Goal: Obtain resource: Download file/media

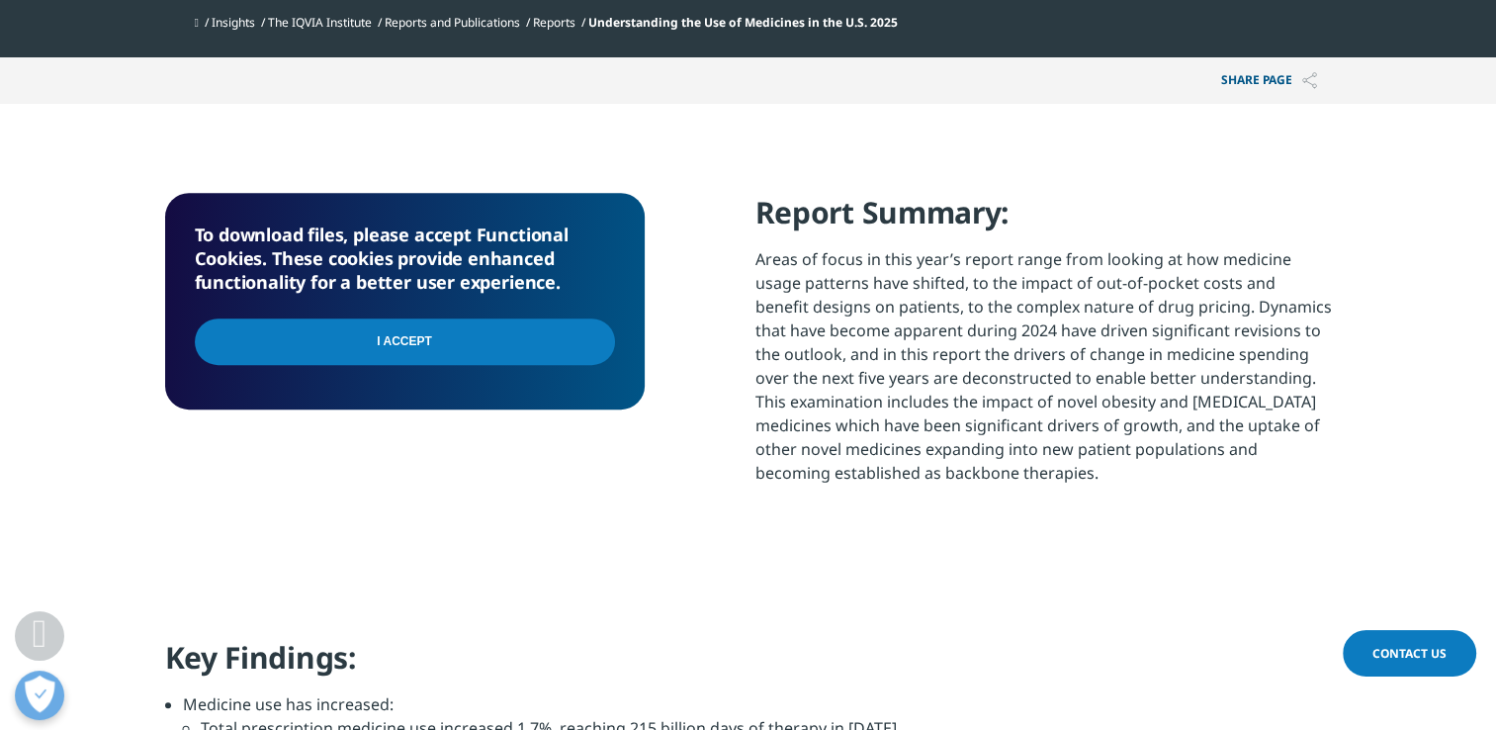
scroll to position [791, 0]
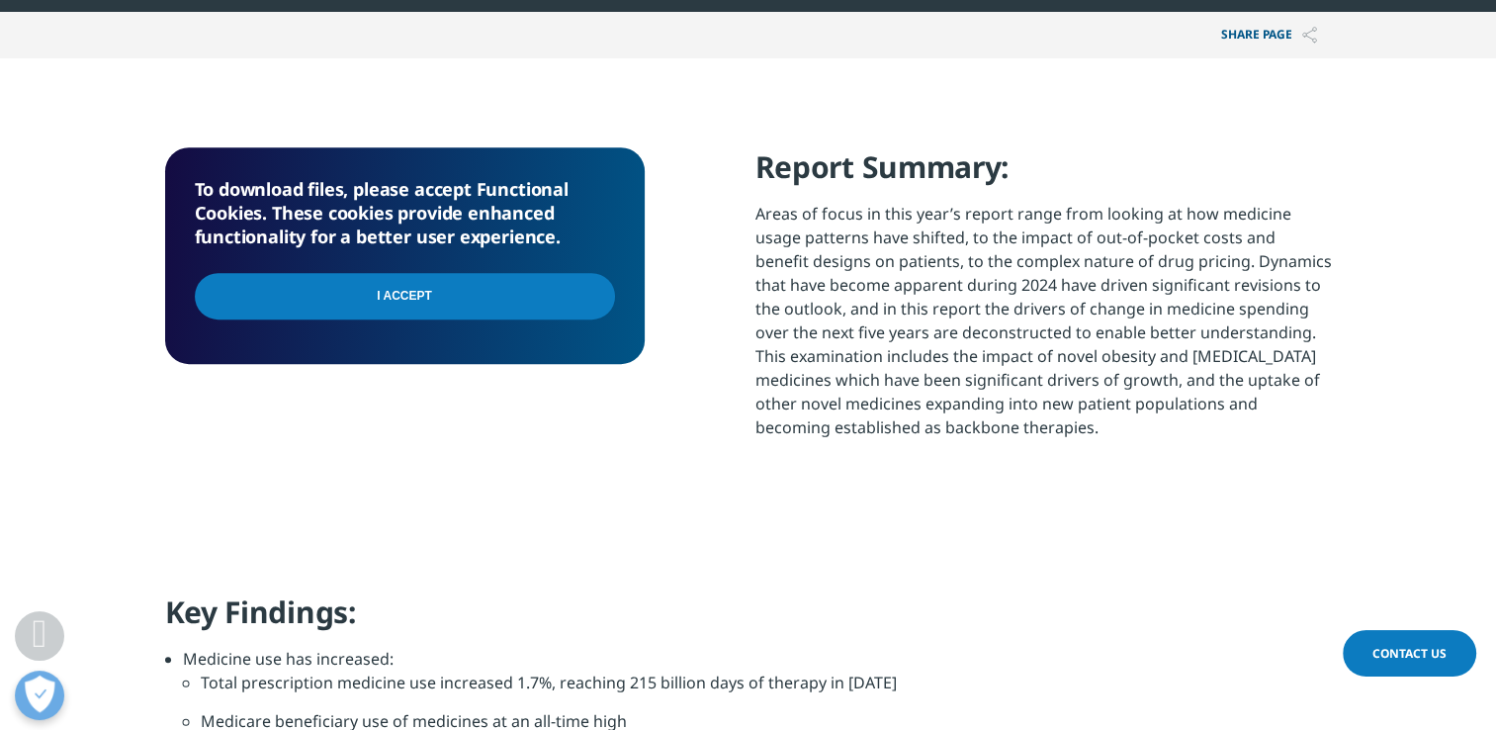
click at [472, 304] on input "I Accept" at bounding box center [405, 296] width 420 height 46
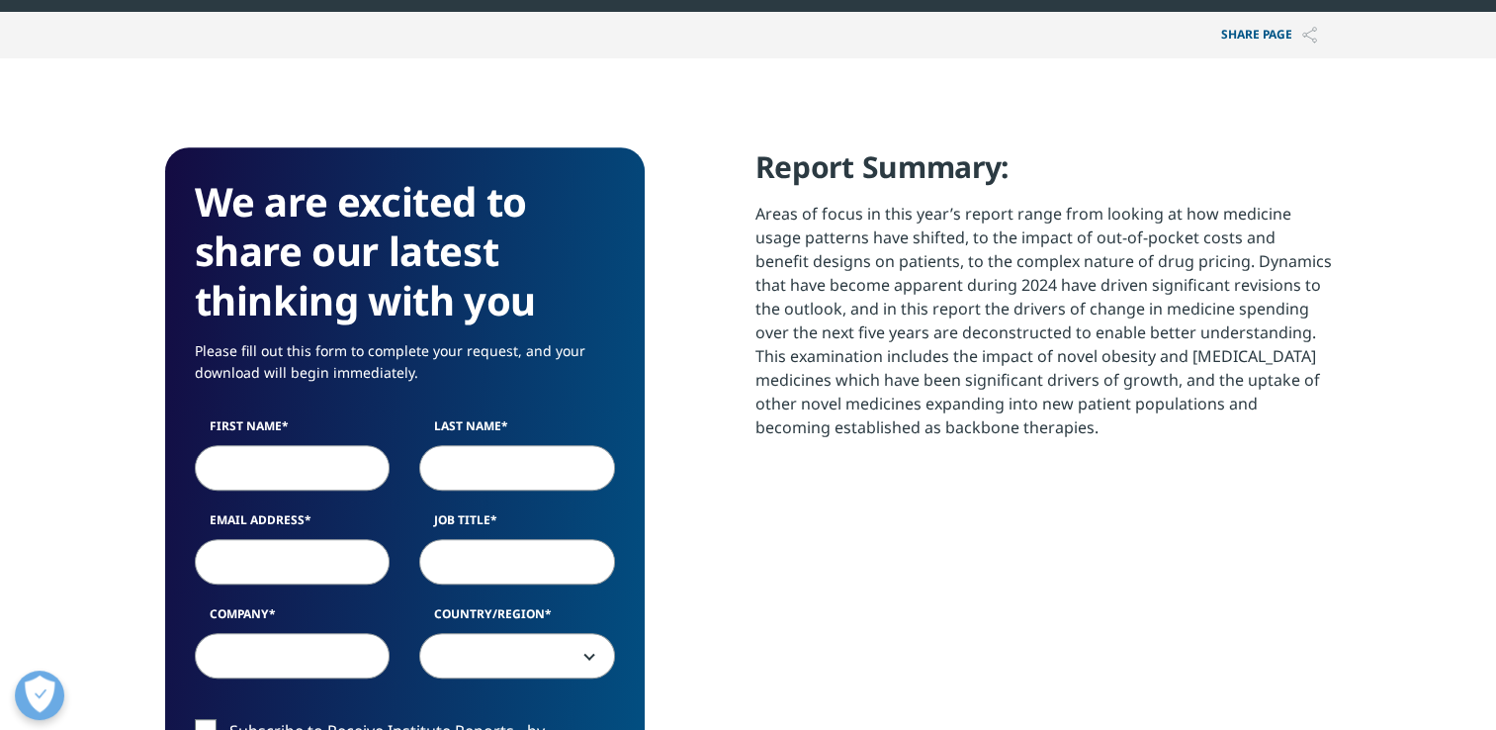
scroll to position [1091, 1167]
click at [312, 474] on input "First Name" at bounding box center [293, 467] width 196 height 45
type input "[PERSON_NAME]"
type input "Ortolani"
type input "[PERSON_NAME][EMAIL_ADDRESS][PERSON_NAME][DOMAIN_NAME]"
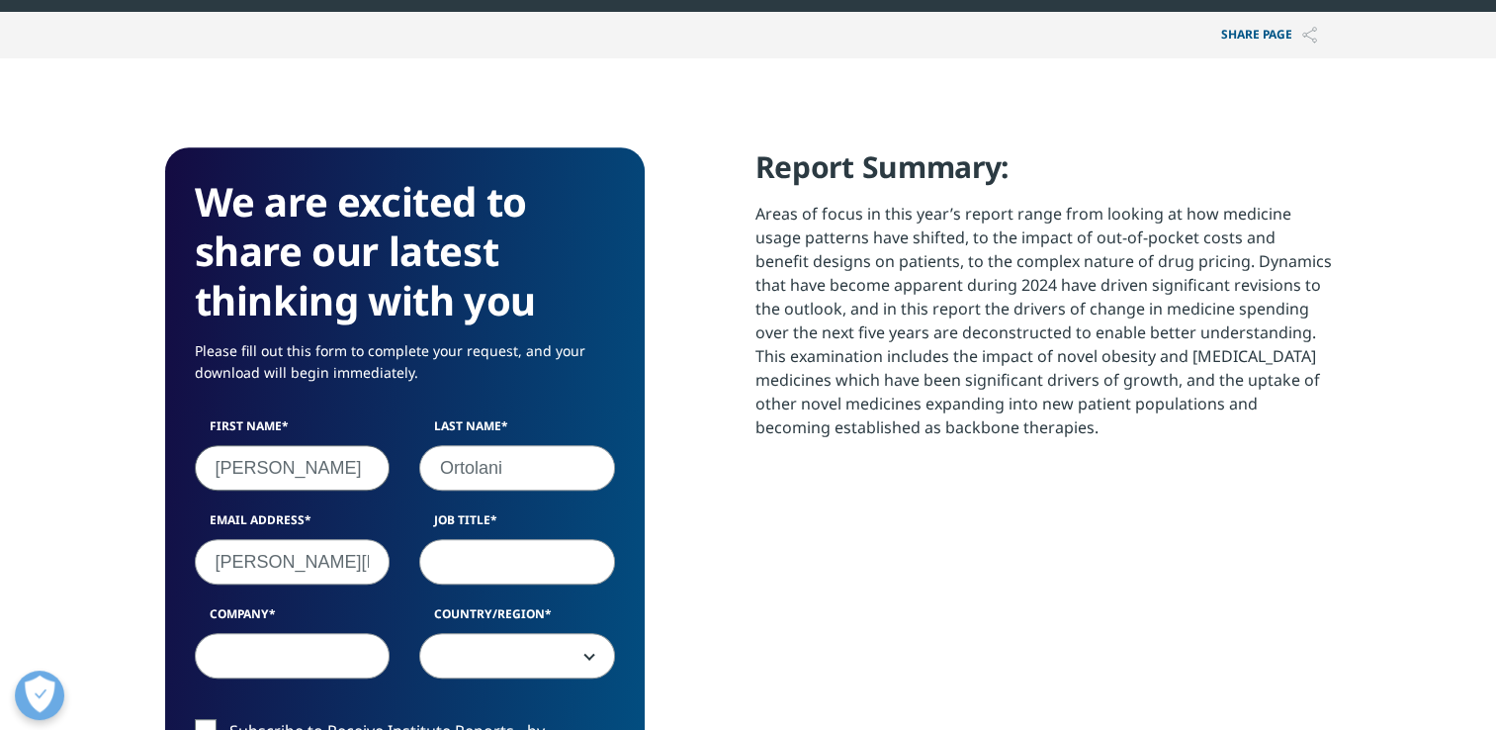
type input "Cub pharmacy"
select select "[GEOGRAPHIC_DATA]"
click at [482, 580] on input "Job Title" at bounding box center [517, 561] width 196 height 45
type input "VP of pharmacy operations"
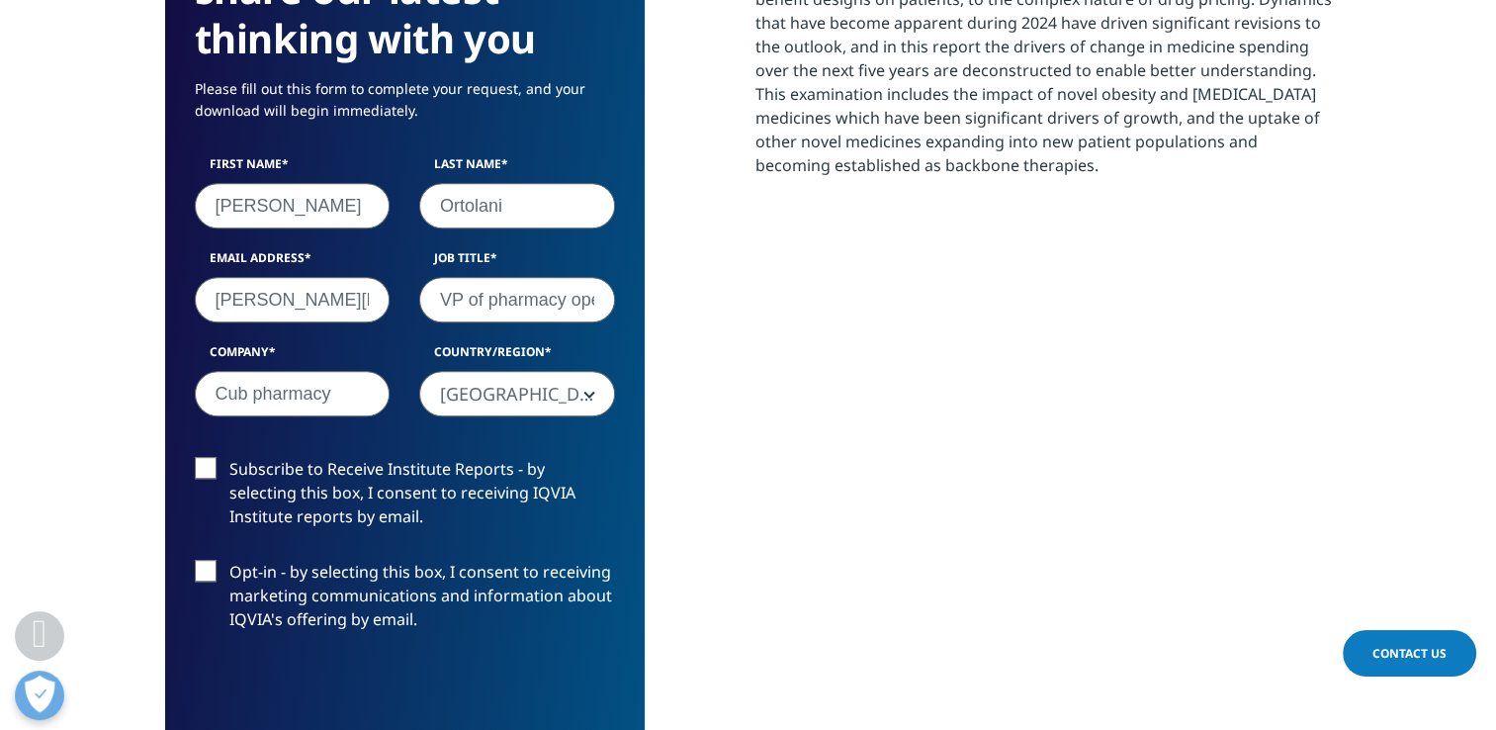
scroll to position [1087, 0]
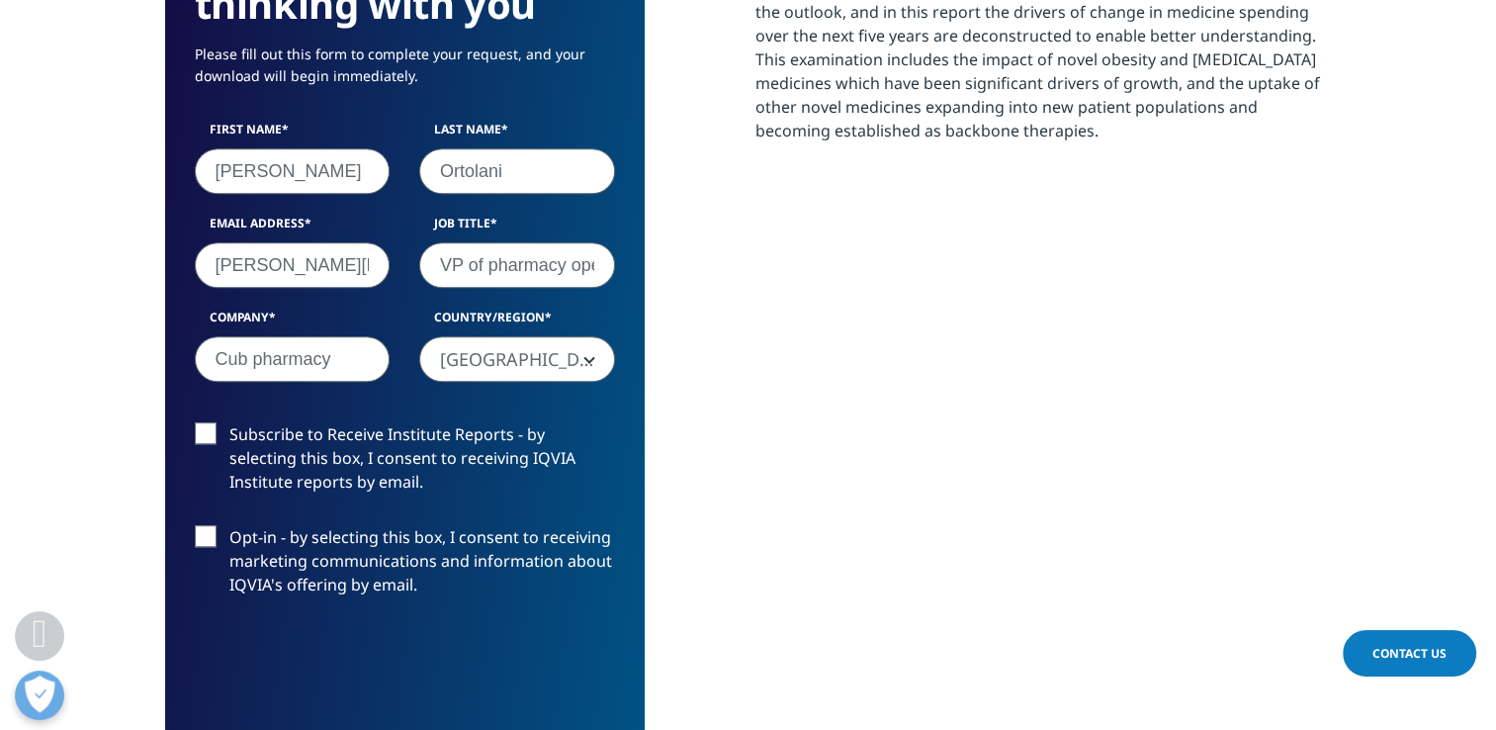
click at [200, 534] on label "Opt-in - by selecting this box, I consent to receiving marketing communications…" at bounding box center [405, 566] width 420 height 82
click at [229, 525] on input "Opt-in - by selecting this box, I consent to receiving marketing communications…" at bounding box center [229, 525] width 0 height 0
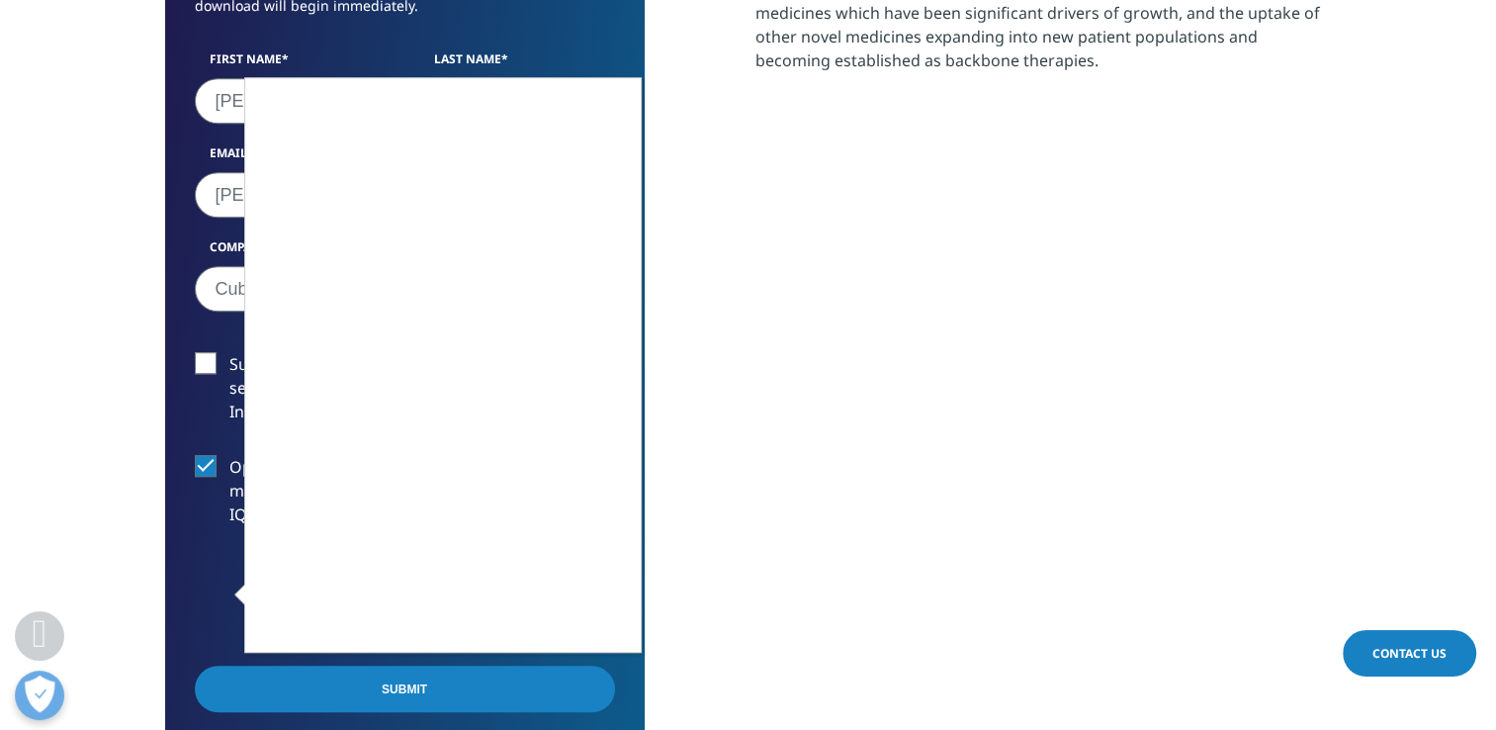
scroll to position [1285, 0]
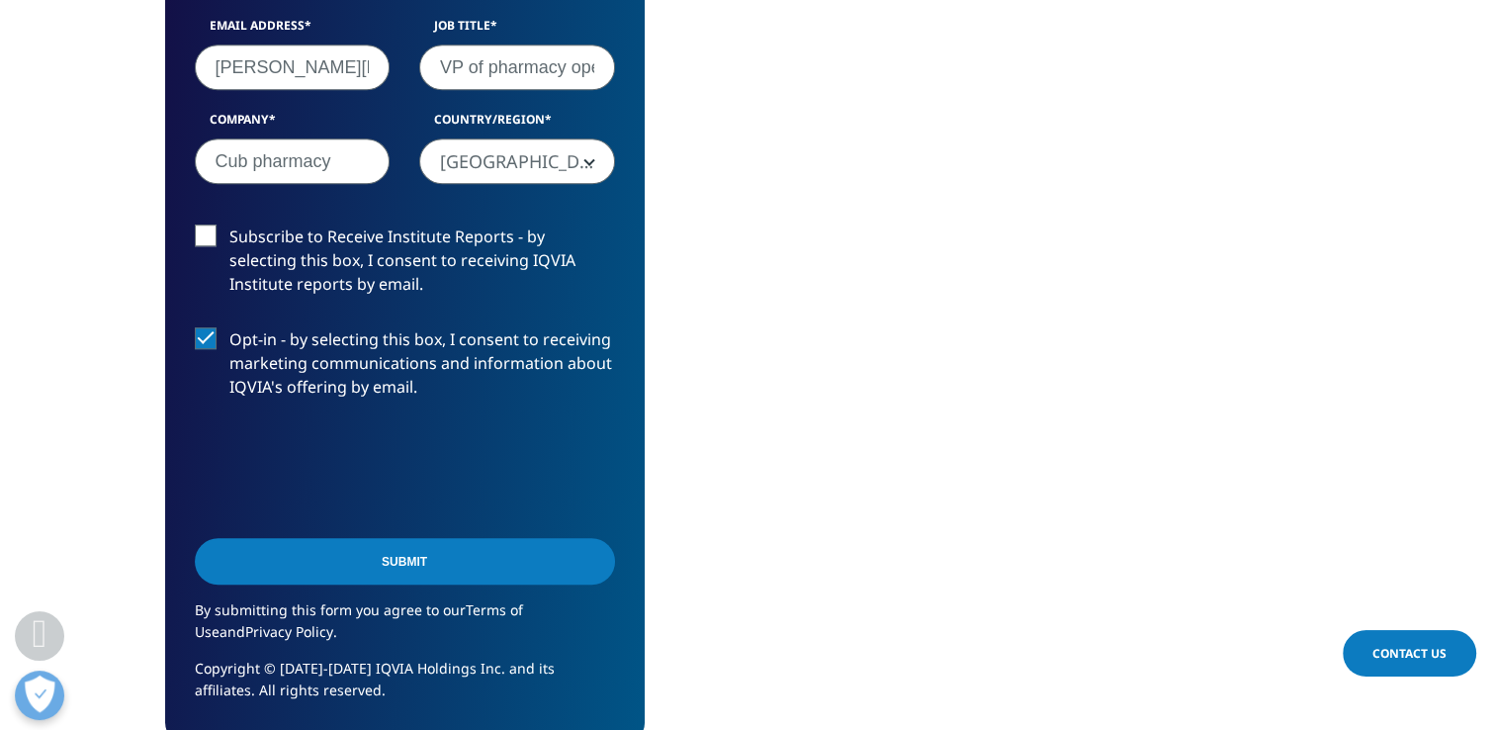
click at [481, 564] on input "Submit" at bounding box center [405, 561] width 420 height 46
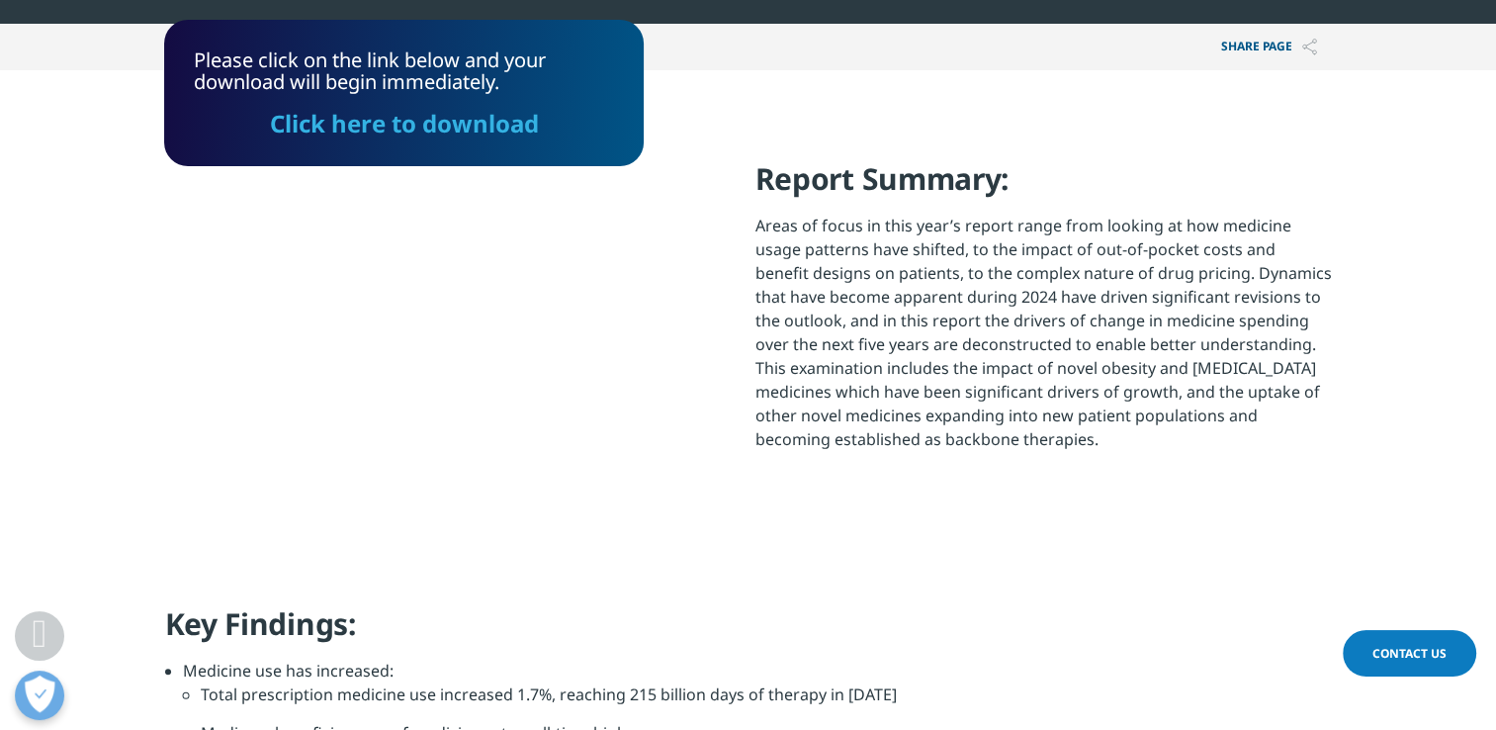
scroll to position [771, 0]
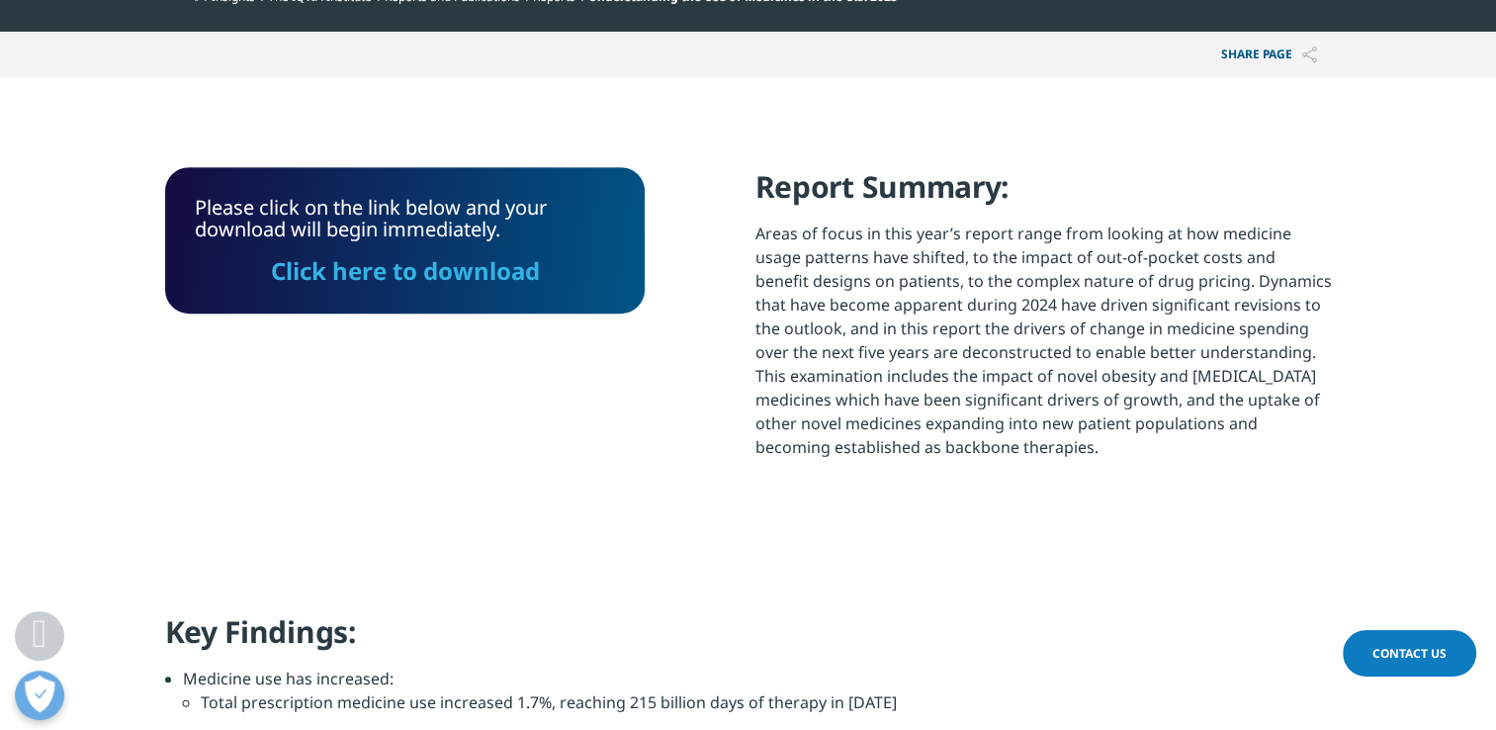
click at [391, 285] on link "Click here to download" at bounding box center [404, 270] width 269 height 33
